Goal: Ask a question

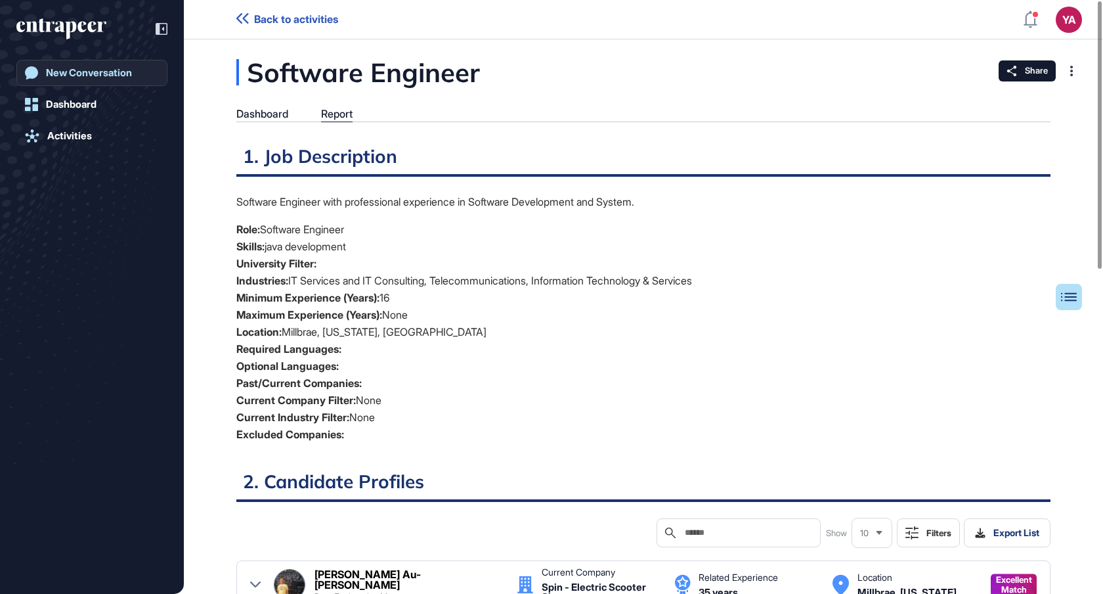
click at [137, 72] on link "New Conversation" at bounding box center [91, 73] width 151 height 26
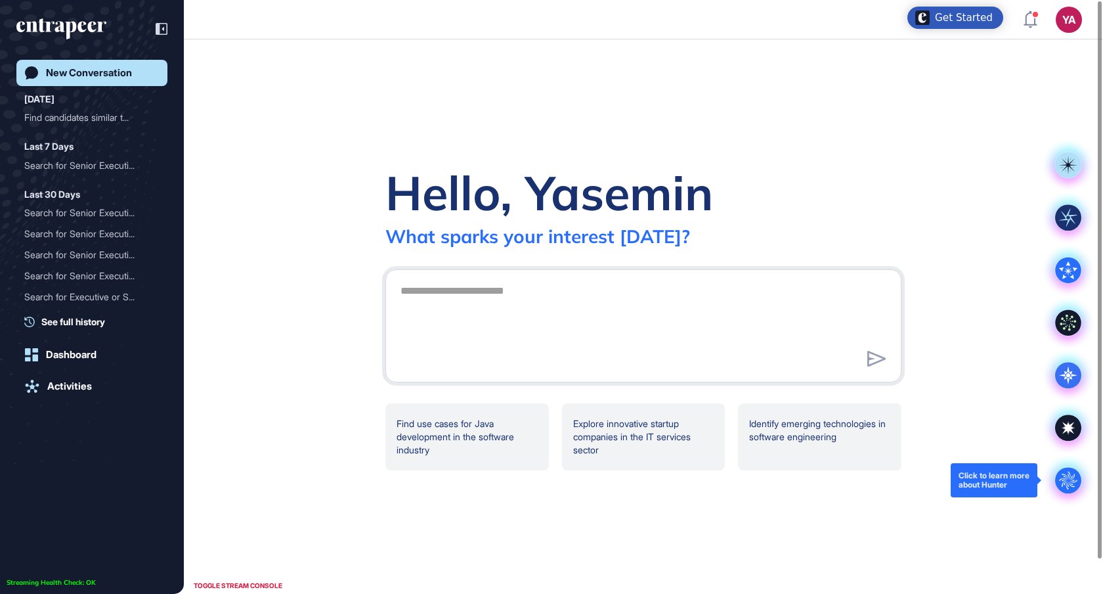
click at [1068, 481] on circle at bounding box center [1068, 480] width 26 height 26
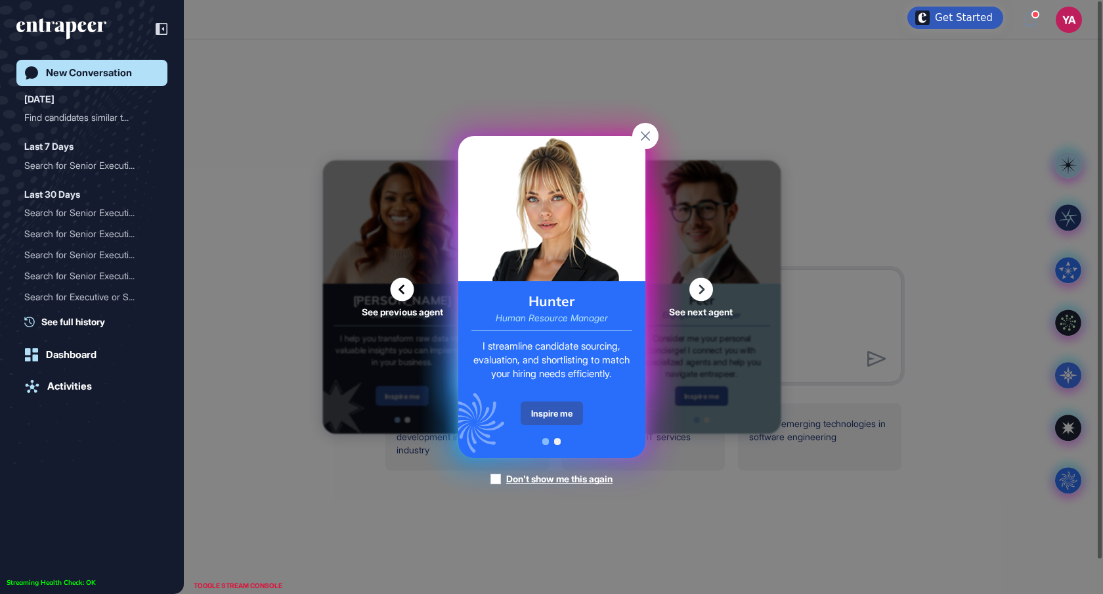
click at [567, 277] on img at bounding box center [551, 208] width 187 height 145
click at [550, 380] on div "I streamline candidate sourcing, evaluation, and shortlisting to match your hir…" at bounding box center [552, 359] width 161 height 41
click at [564, 250] on img at bounding box center [551, 208] width 187 height 145
click at [550, 422] on div "Inspire me" at bounding box center [552, 413] width 62 height 24
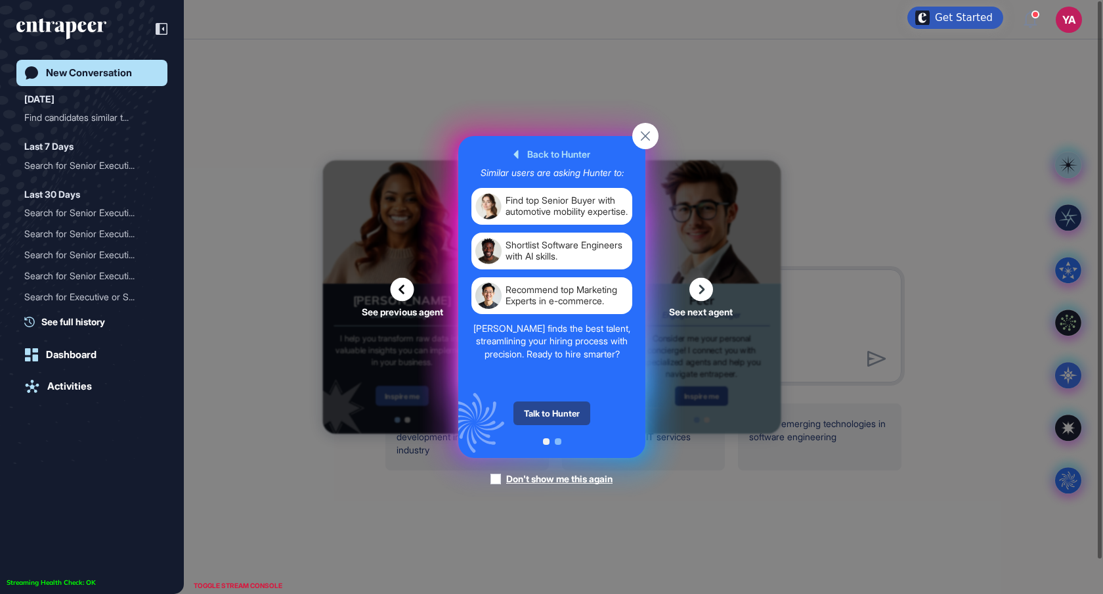
click at [547, 412] on div "Talk to Hunter" at bounding box center [552, 413] width 77 height 24
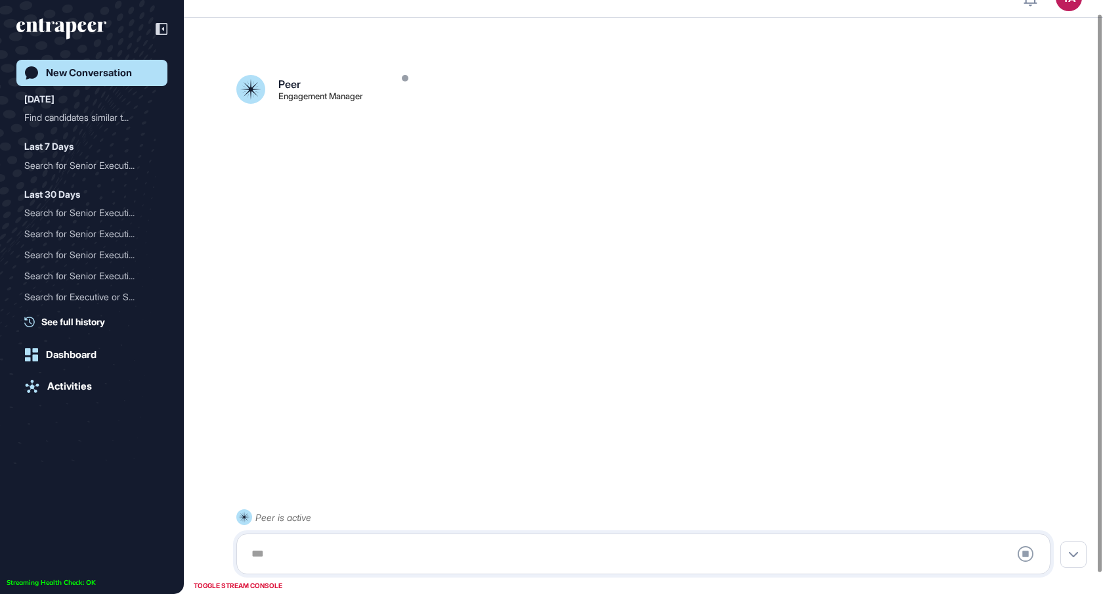
scroll to position [37, 0]
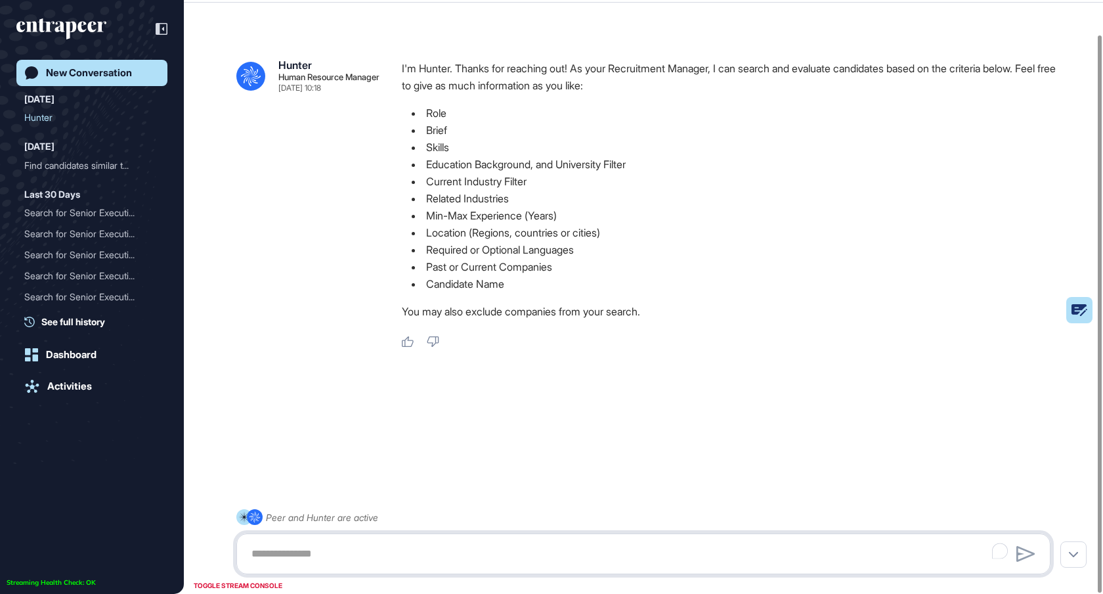
click at [382, 549] on textarea "To enrich screen reader interactions, please activate Accessibility in Grammarl…" at bounding box center [644, 553] width 800 height 26
type textarea "**********"
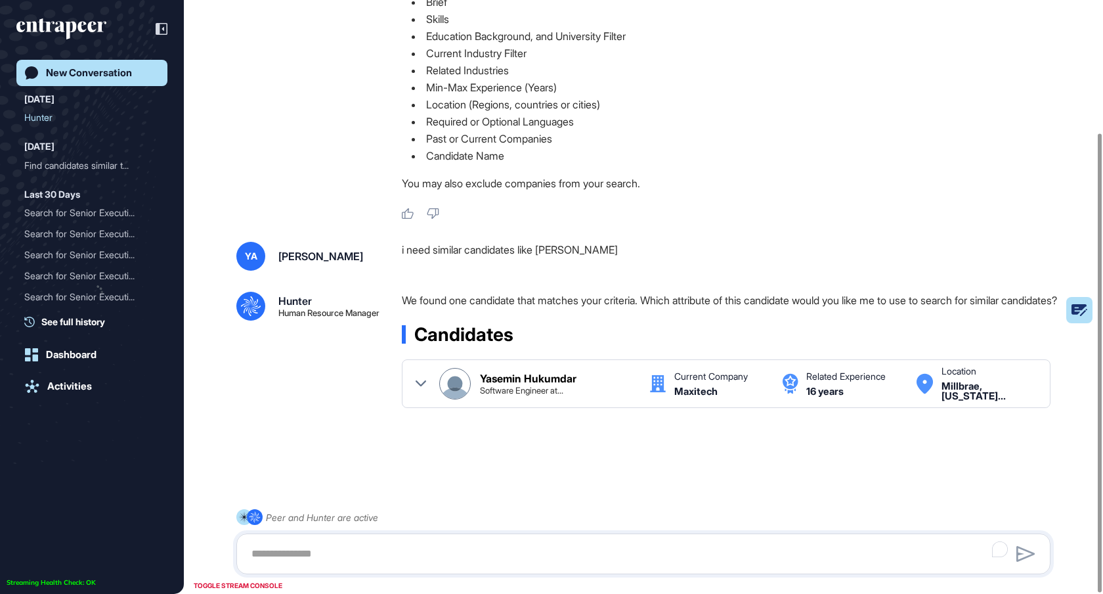
scroll to position [172, 0]
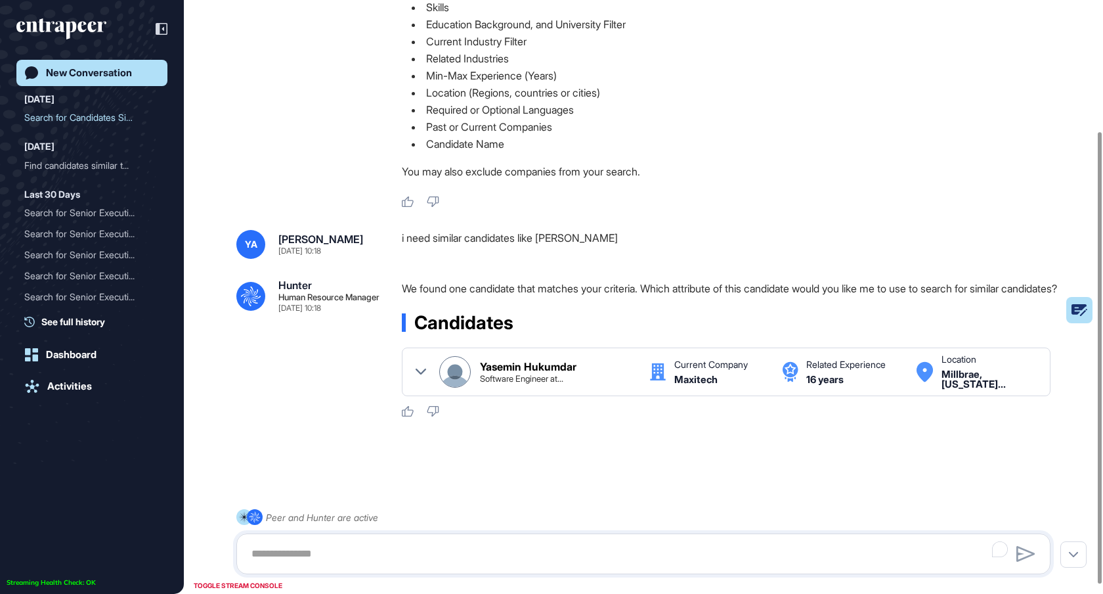
click at [659, 280] on p "We found one candidate that matches your criteria. Which attribute of this cand…" at bounding box center [731, 288] width 659 height 17
drag, startPoint x: 657, startPoint y: 282, endPoint x: 815, endPoint y: 276, distance: 157.7
click at [815, 280] on p "We found one candidate that matches your criteria. Which attribute of this cand…" at bounding box center [731, 288] width 659 height 17
copy p "Which attribute of this candidate"
